Goal: Navigation & Orientation: Find specific page/section

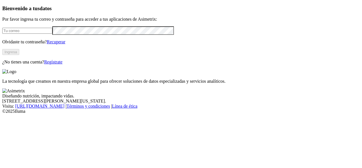
type input "[PERSON_NAME][EMAIL_ADDRESS][DOMAIN_NAME]"
click at [19, 55] on button "Ingresa" at bounding box center [10, 52] width 17 height 6
